Goal: Navigation & Orientation: Find specific page/section

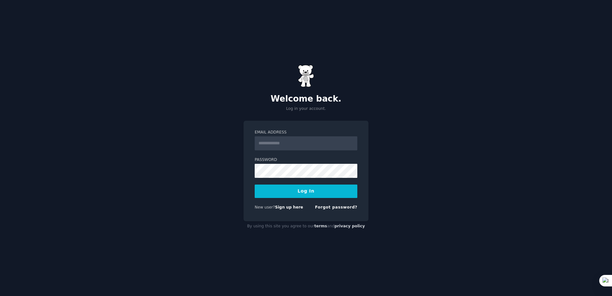
type input "**********"
click at [315, 193] on button "Log In" at bounding box center [306, 190] width 103 height 13
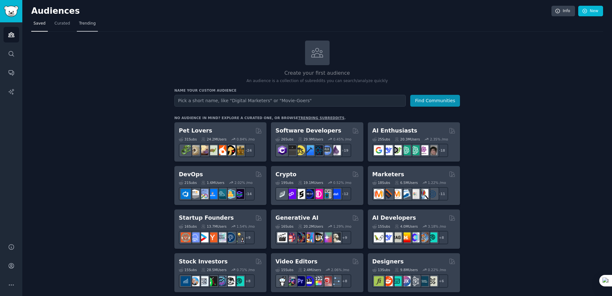
click at [85, 26] on span "Trending" at bounding box center [87, 24] width 17 height 6
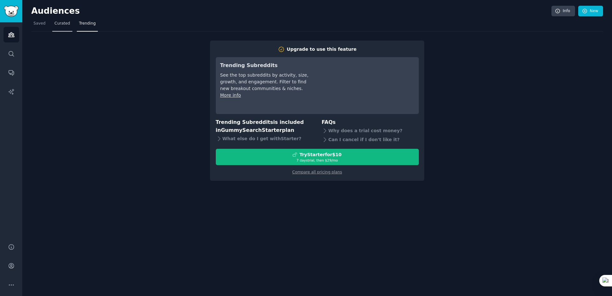
click at [65, 24] on span "Curated" at bounding box center [63, 24] width 16 height 6
